Goal: Navigation & Orientation: Find specific page/section

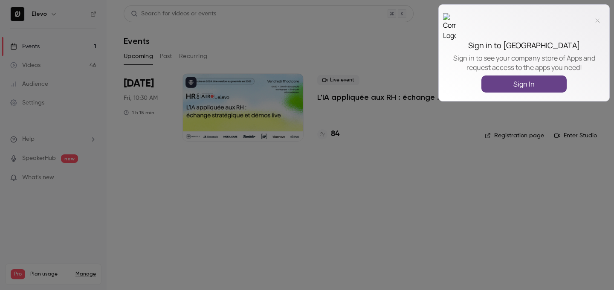
click at [603, 19] on icon at bounding box center [597, 20] width 15 height 15
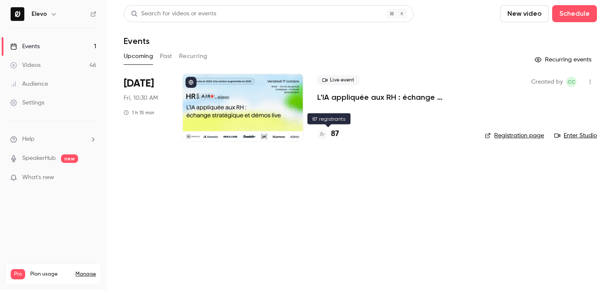
click at [335, 133] on h4 "87" at bounding box center [335, 134] width 8 height 12
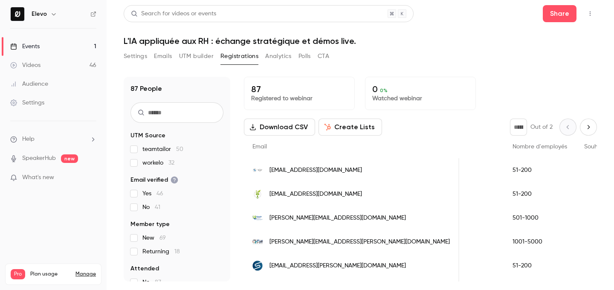
scroll to position [0, 480]
click at [84, 49] on link "Events 1" at bounding box center [53, 46] width 107 height 19
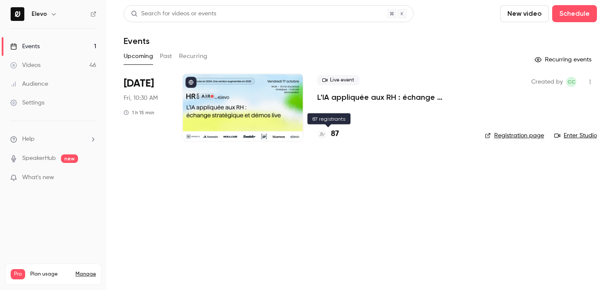
click at [331, 132] on h4 "87" at bounding box center [335, 134] width 8 height 12
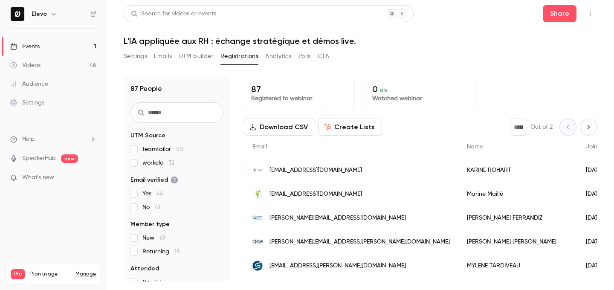
click at [81, 55] on link "Events 1" at bounding box center [53, 46] width 107 height 19
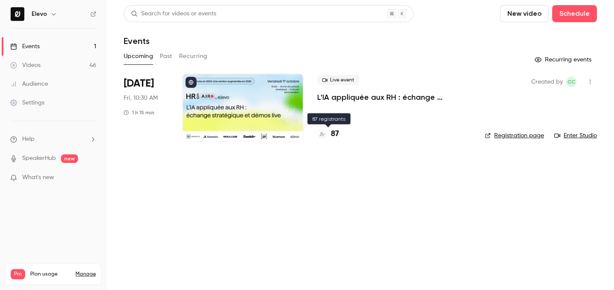
click at [334, 135] on h4 "87" at bounding box center [335, 134] width 8 height 12
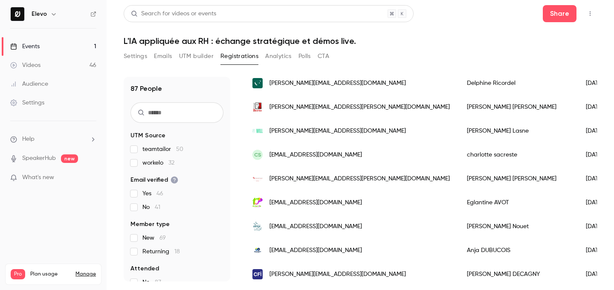
scroll to position [1020, 0]
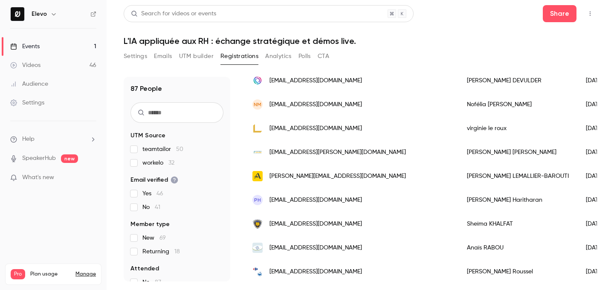
click at [53, 49] on link "Events 1" at bounding box center [53, 46] width 107 height 19
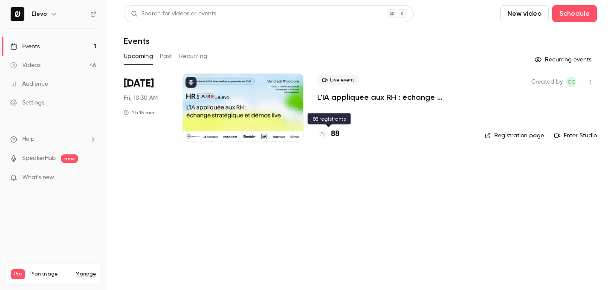
click at [334, 133] on h4 "88" at bounding box center [335, 134] width 9 height 12
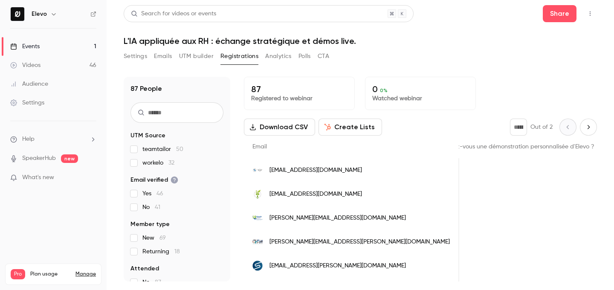
scroll to position [0, 815]
click at [69, 48] on link "Events 1" at bounding box center [53, 46] width 107 height 19
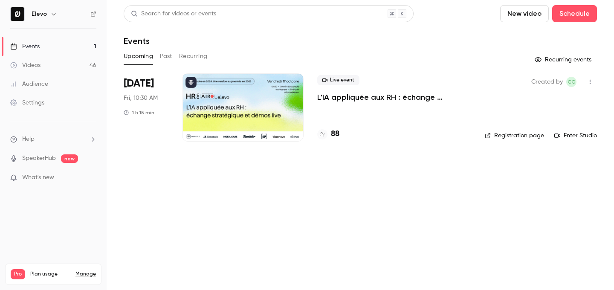
click at [336, 130] on h4 "88" at bounding box center [335, 134] width 9 height 12
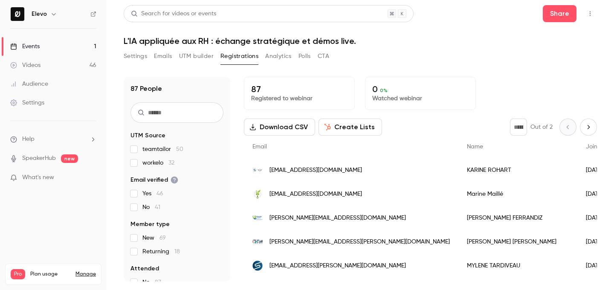
click at [64, 51] on link "Events 1" at bounding box center [53, 46] width 107 height 19
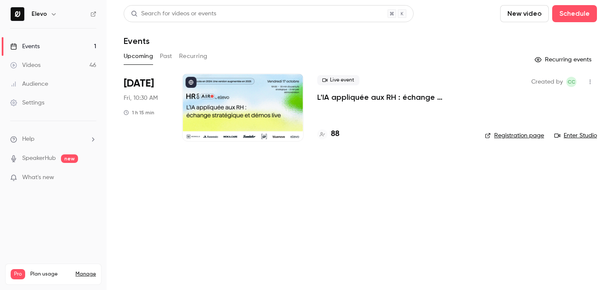
click at [338, 132] on h4 "88" at bounding box center [335, 134] width 9 height 12
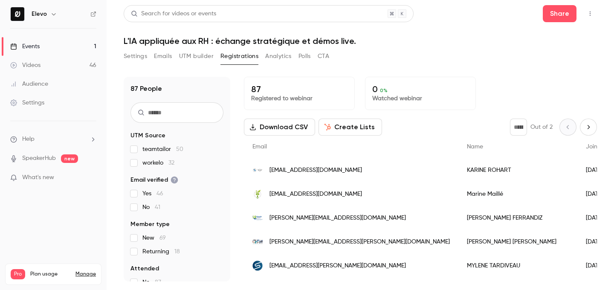
click at [90, 46] on link "Events 1" at bounding box center [53, 46] width 107 height 19
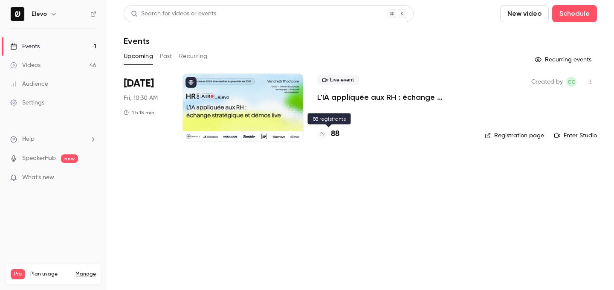
click at [334, 137] on h4 "88" at bounding box center [335, 134] width 9 height 12
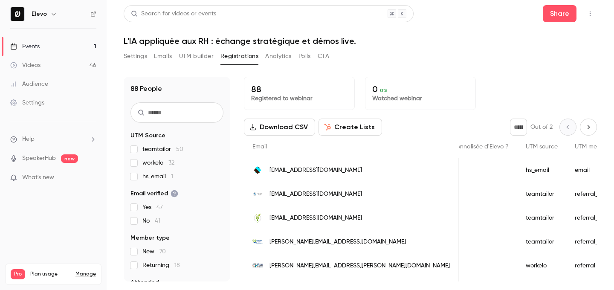
scroll to position [0, 838]
click at [96, 49] on link "Events 1" at bounding box center [53, 46] width 107 height 19
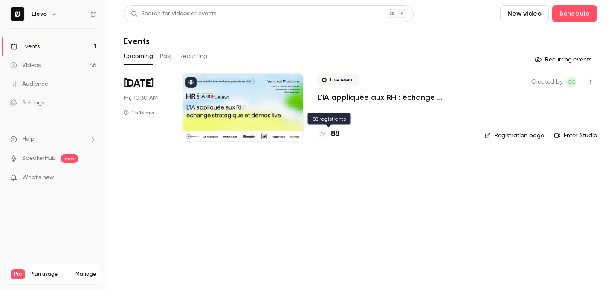
click at [335, 135] on h4 "88" at bounding box center [335, 134] width 9 height 12
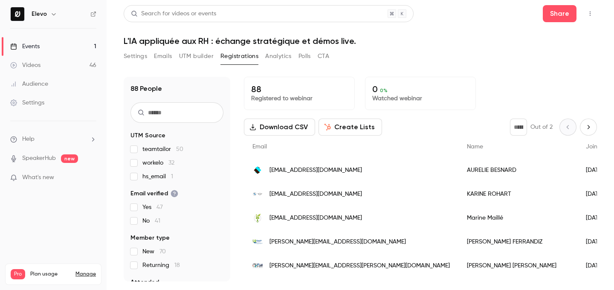
click at [81, 46] on link "Events 1" at bounding box center [53, 46] width 107 height 19
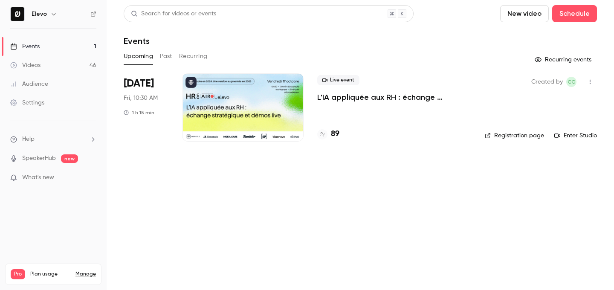
click at [335, 135] on h4 "89" at bounding box center [335, 134] width 9 height 12
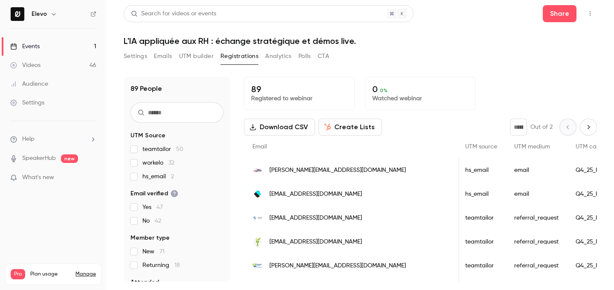
scroll to position [0, 950]
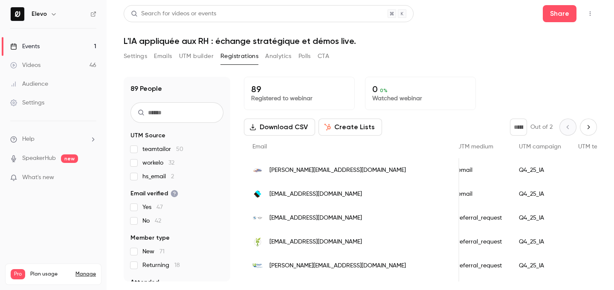
click at [69, 50] on link "Events 1" at bounding box center [53, 46] width 107 height 19
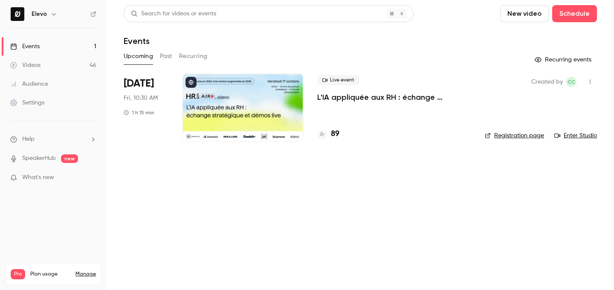
click at [336, 130] on h4 "89" at bounding box center [335, 134] width 9 height 12
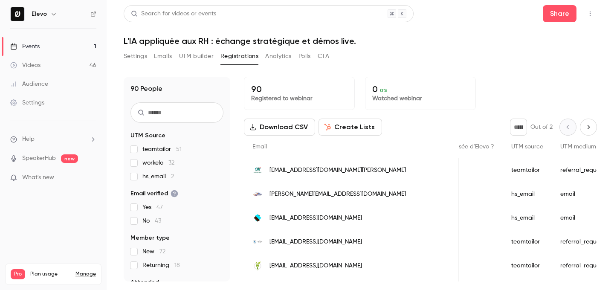
scroll to position [0, 786]
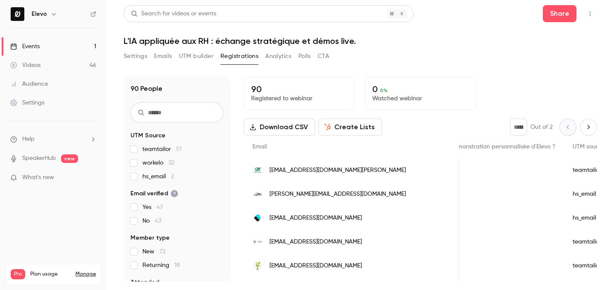
click at [87, 48] on link "Events 1" at bounding box center [53, 46] width 107 height 19
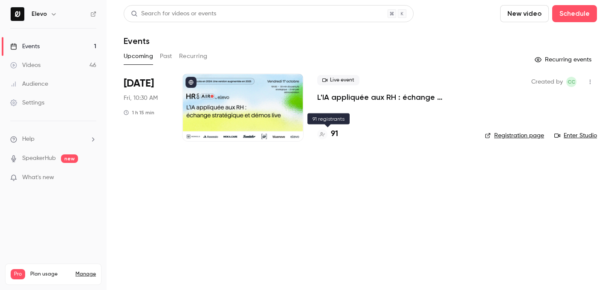
click at [332, 137] on h4 "91" at bounding box center [334, 134] width 7 height 12
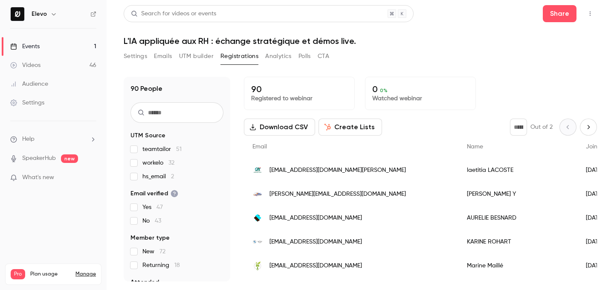
click at [99, 47] on link "Events 1" at bounding box center [53, 46] width 107 height 19
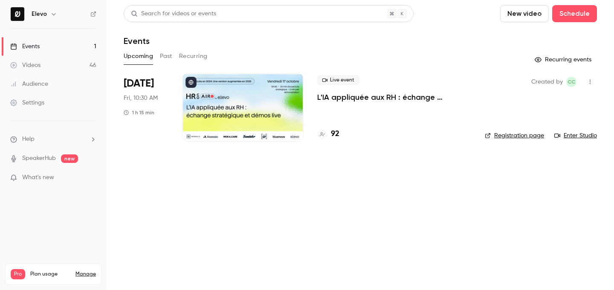
click at [328, 134] on div "92" at bounding box center [328, 134] width 22 height 12
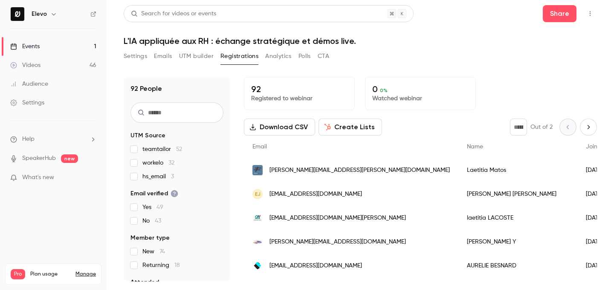
click at [89, 46] on link "Events 1" at bounding box center [53, 46] width 107 height 19
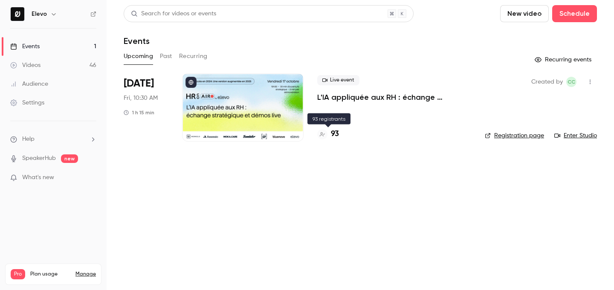
click at [340, 133] on div "93" at bounding box center [394, 134] width 154 height 12
click at [337, 135] on h4 "93" at bounding box center [335, 134] width 8 height 12
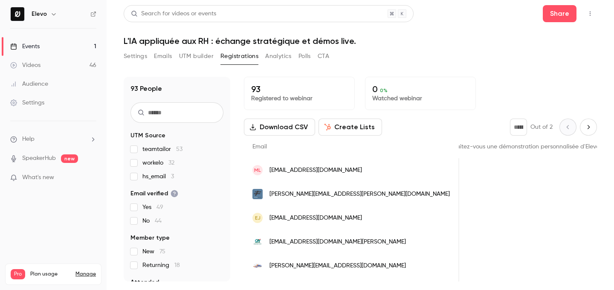
scroll to position [0, 791]
click at [69, 49] on link "Events 1" at bounding box center [53, 46] width 107 height 19
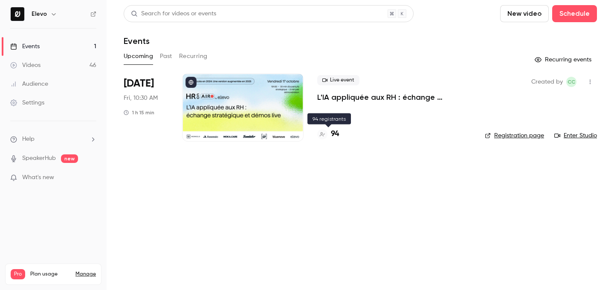
click at [334, 135] on h4 "94" at bounding box center [335, 134] width 8 height 12
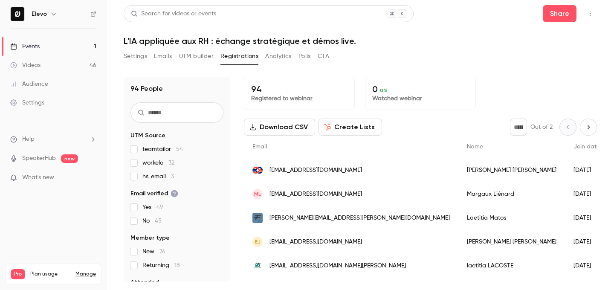
click at [75, 45] on link "Events 1" at bounding box center [53, 46] width 107 height 19
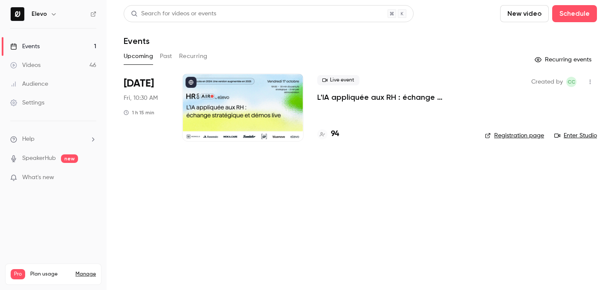
click at [377, 136] on div "94" at bounding box center [394, 134] width 154 height 12
click at [333, 135] on h4 "95" at bounding box center [335, 134] width 8 height 12
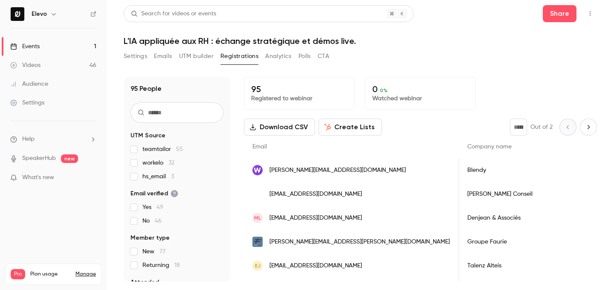
scroll to position [0, 552]
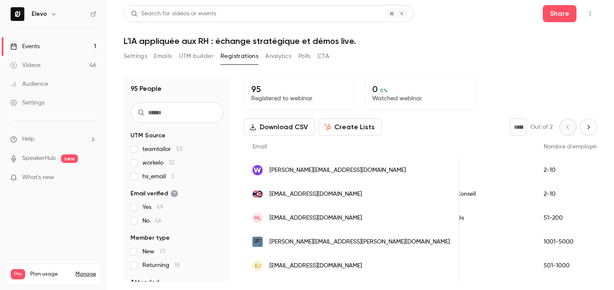
click at [73, 44] on link "Events 1" at bounding box center [53, 46] width 107 height 19
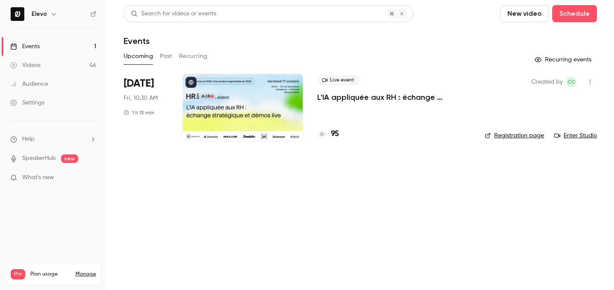
click at [567, 138] on link "Enter Studio" at bounding box center [575, 135] width 43 height 9
